Goal: Task Accomplishment & Management: Manage account settings

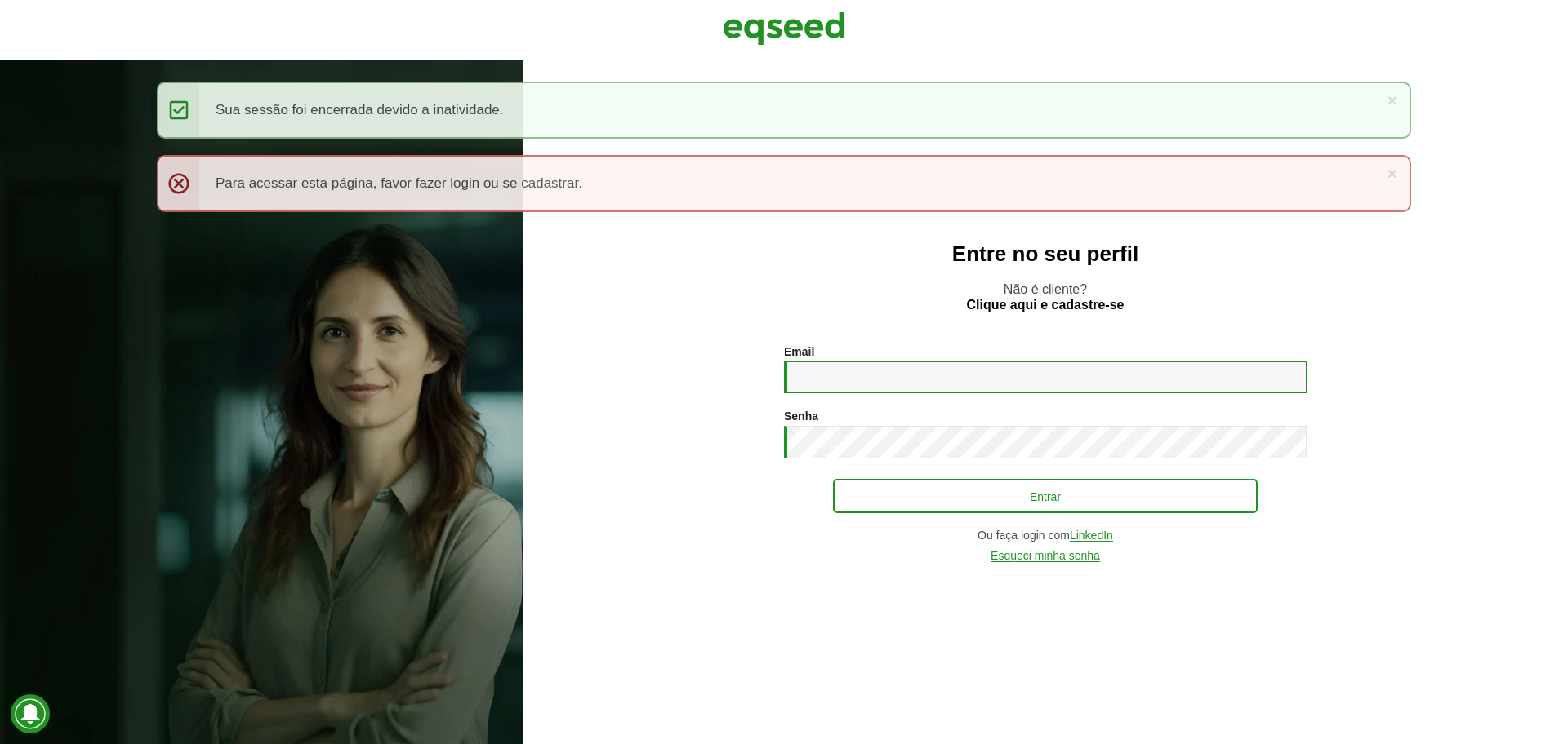
type input "**********"
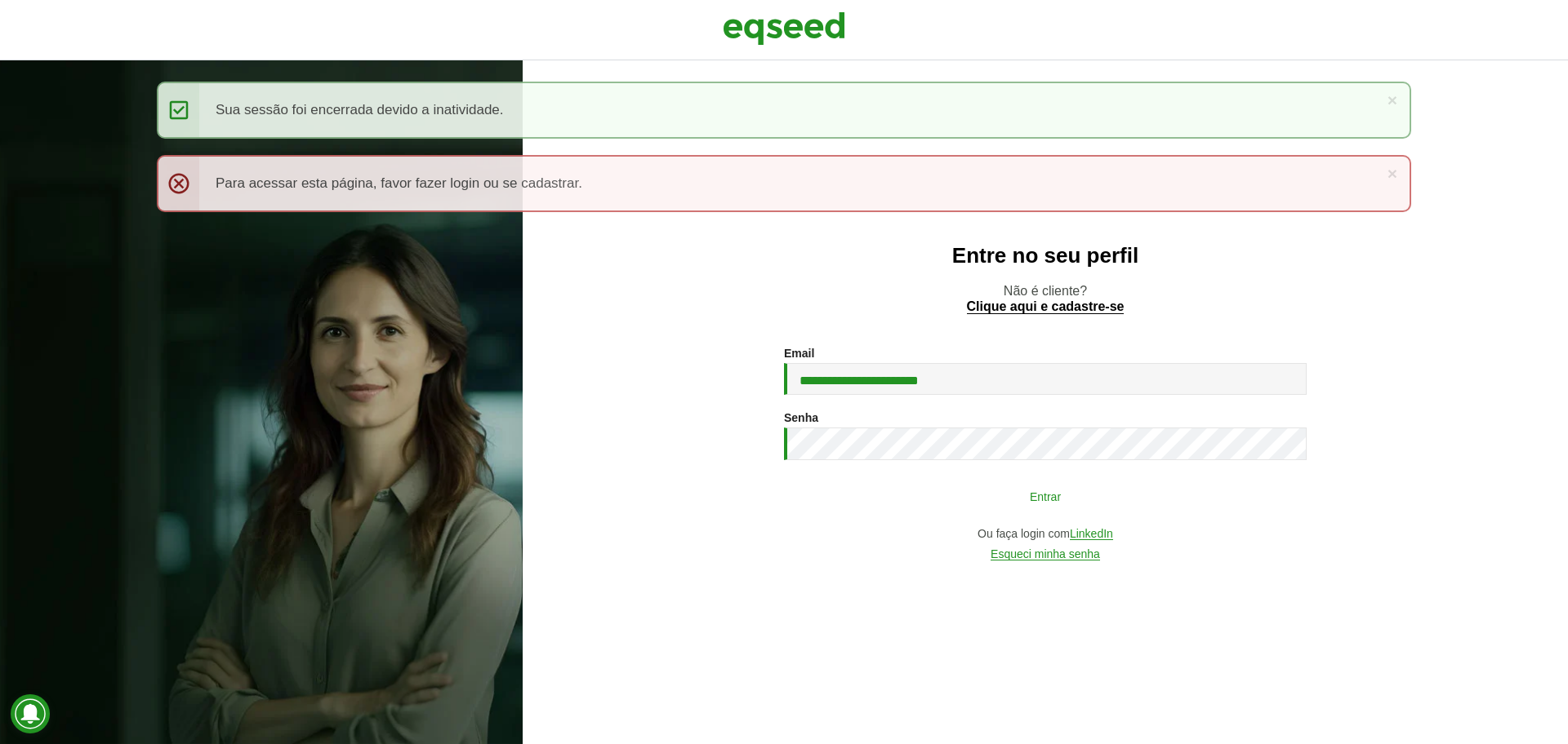
click at [956, 488] on button "Entrar" at bounding box center [1045, 496] width 425 height 31
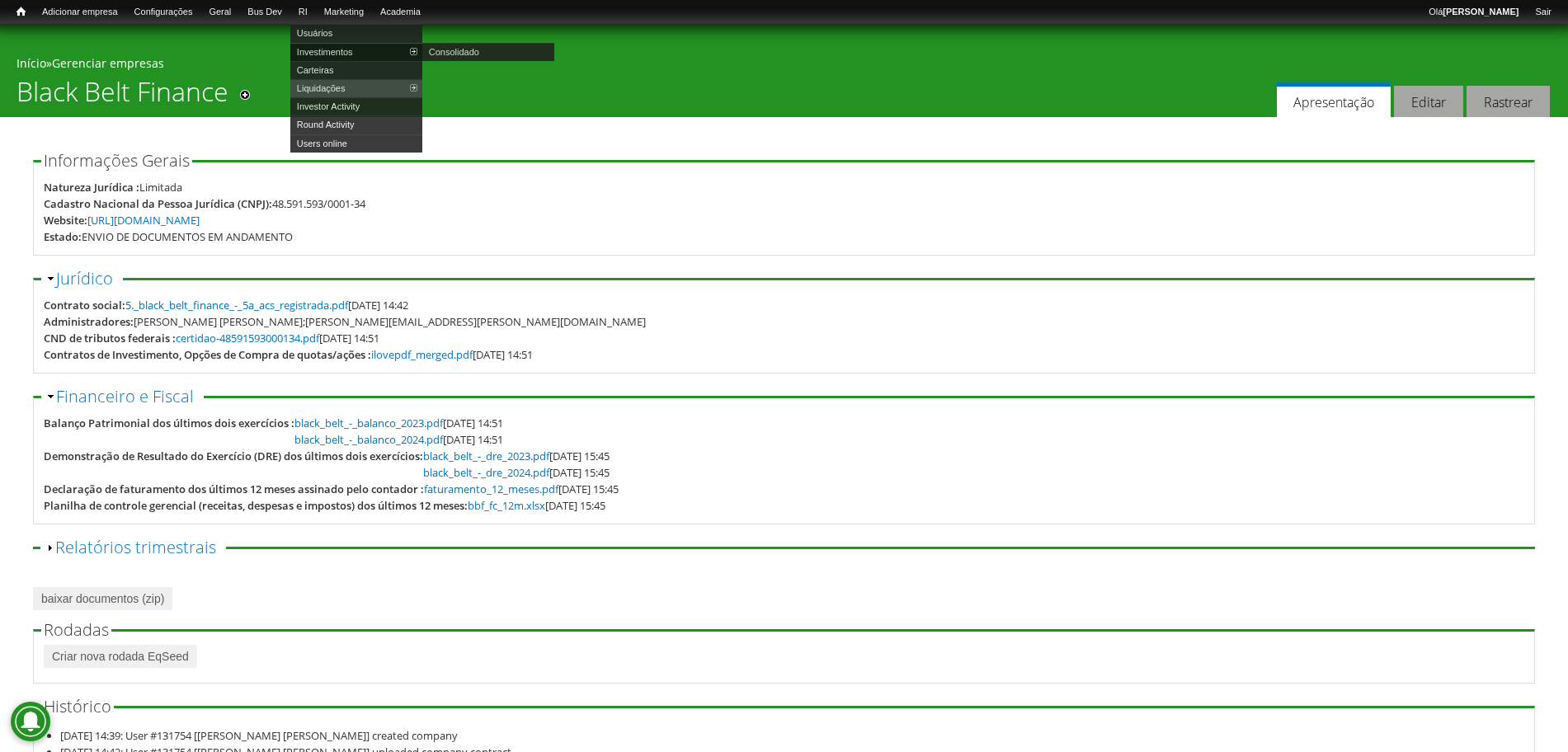
click at [342, 47] on link "Investimentos" at bounding box center [356, 52] width 132 height 18
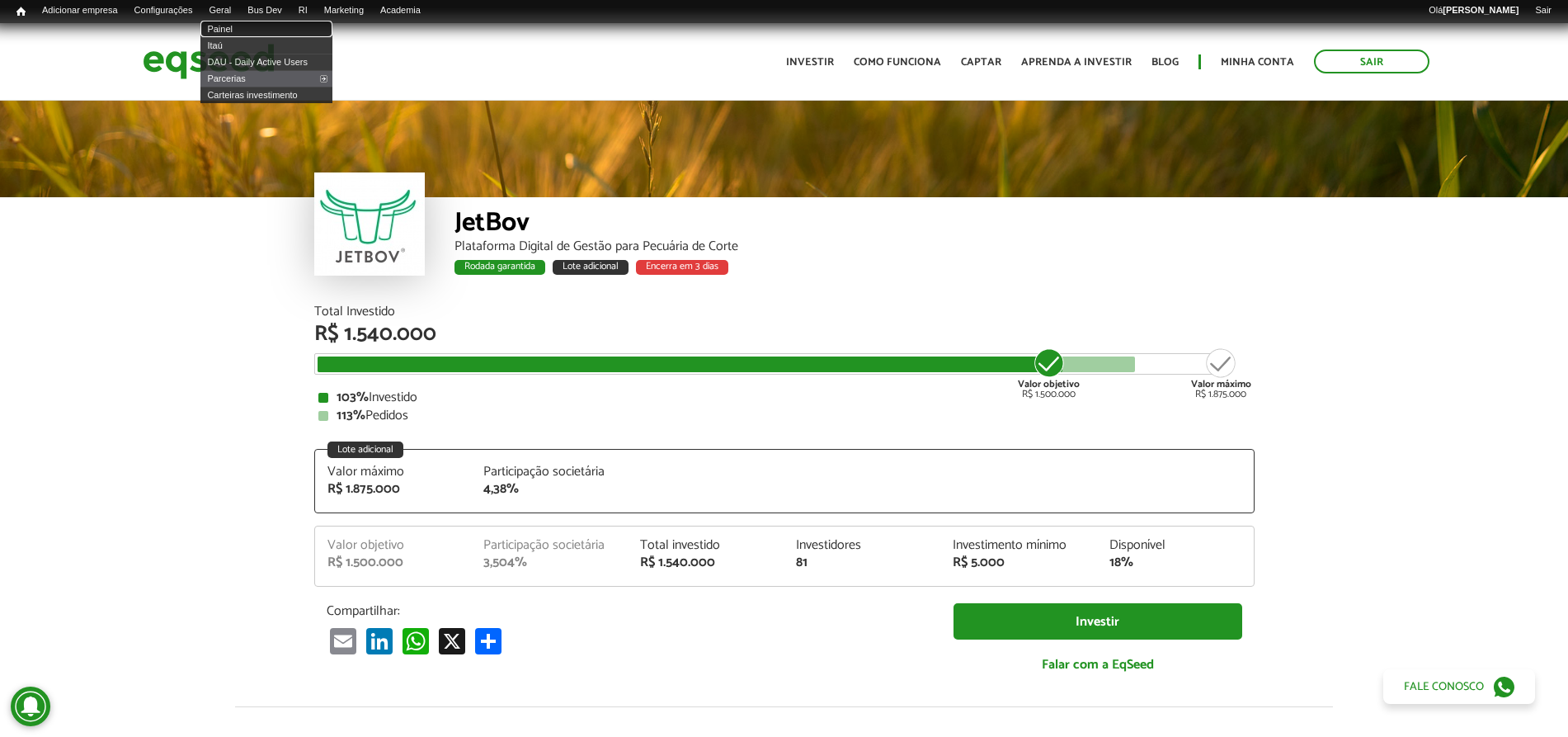
click at [238, 31] on link "Painel" at bounding box center [266, 29] width 132 height 16
